Goal: Find contact information: Obtain details needed to contact an individual or organization

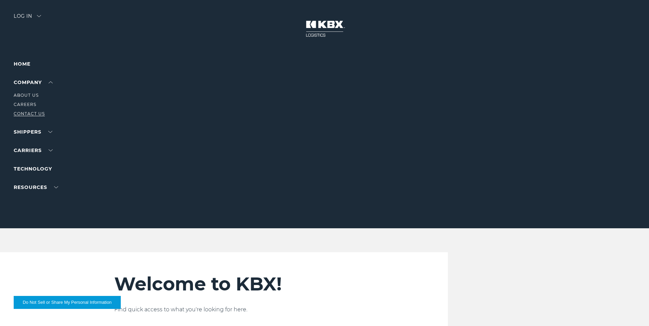
click at [32, 115] on link "Contact Us" at bounding box center [29, 113] width 31 height 5
